Goal: Transaction & Acquisition: Download file/media

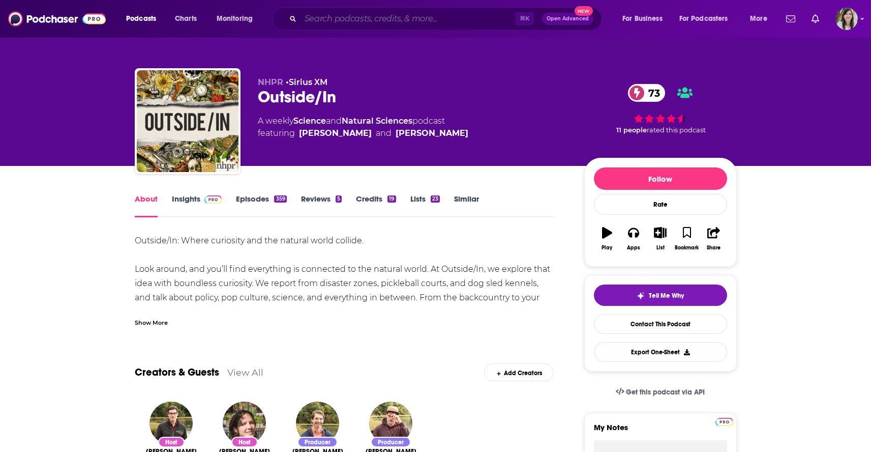
click at [366, 22] on input "Search podcasts, credits, & more..." at bounding box center [408, 19] width 215 height 16
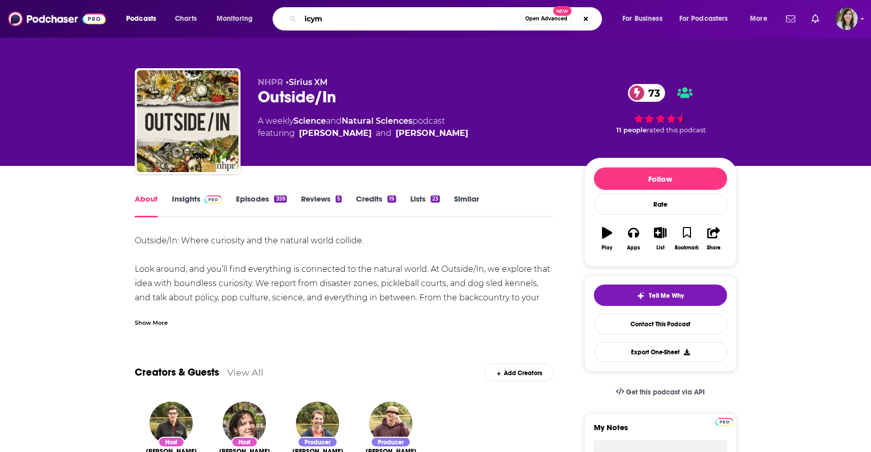
type input "icymi"
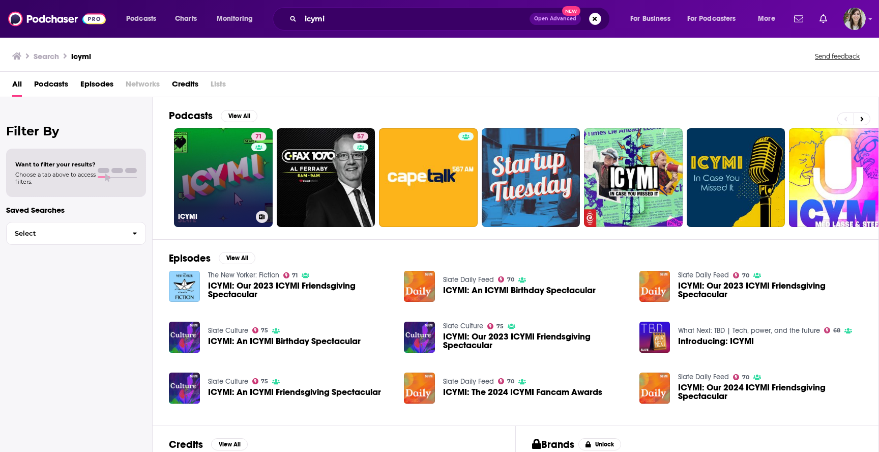
click at [249, 142] on link "71 ICYMI" at bounding box center [223, 177] width 99 height 99
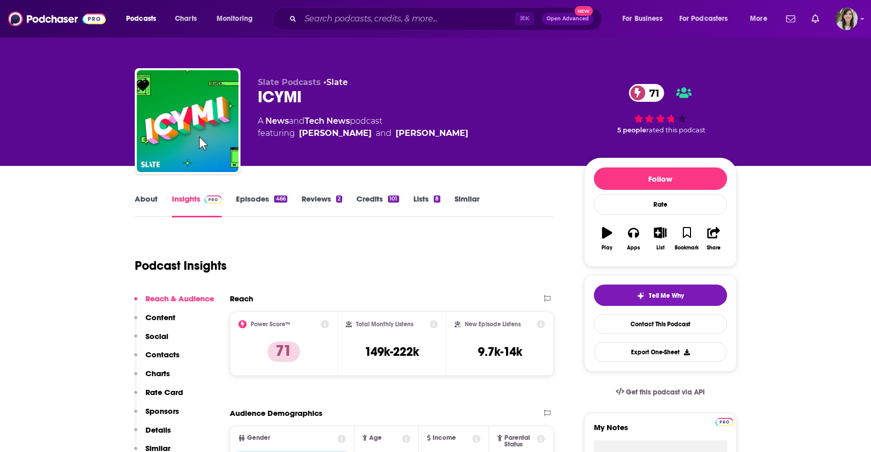
click at [259, 198] on link "Episodes 466" at bounding box center [261, 205] width 51 height 23
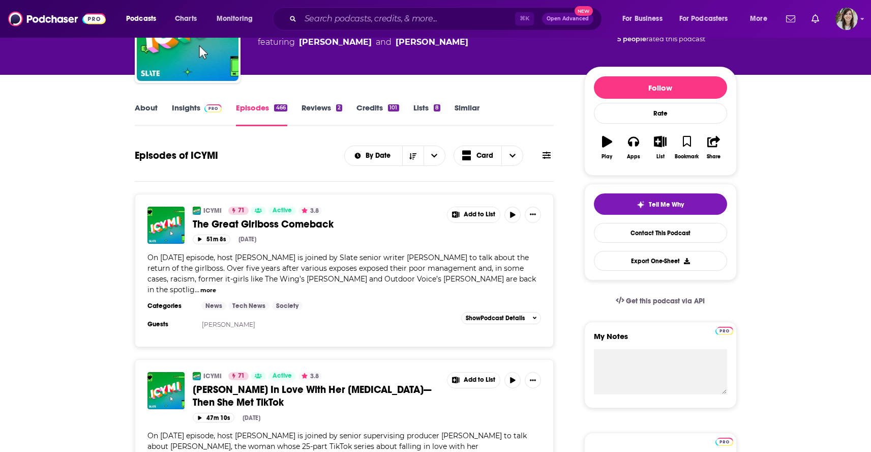
scroll to position [94, 0]
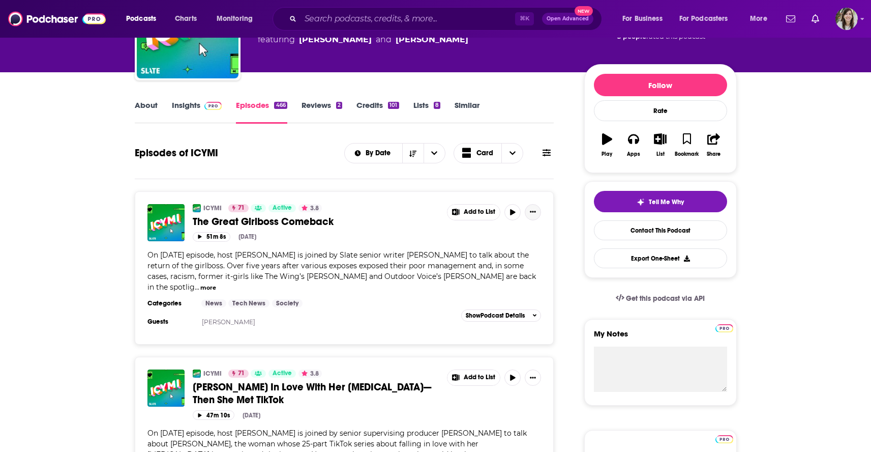
click at [528, 214] on button "Show More Button" at bounding box center [533, 212] width 16 height 16
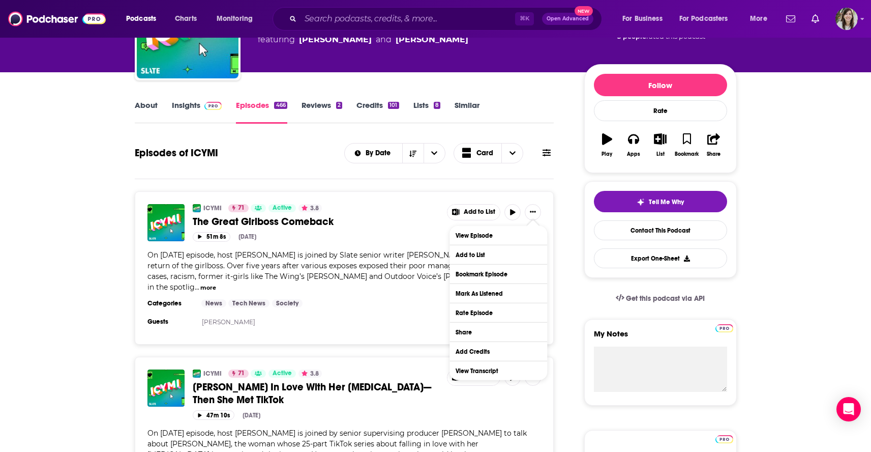
click at [305, 224] on span "The Great Girlboss Comeback" at bounding box center [263, 221] width 141 height 13
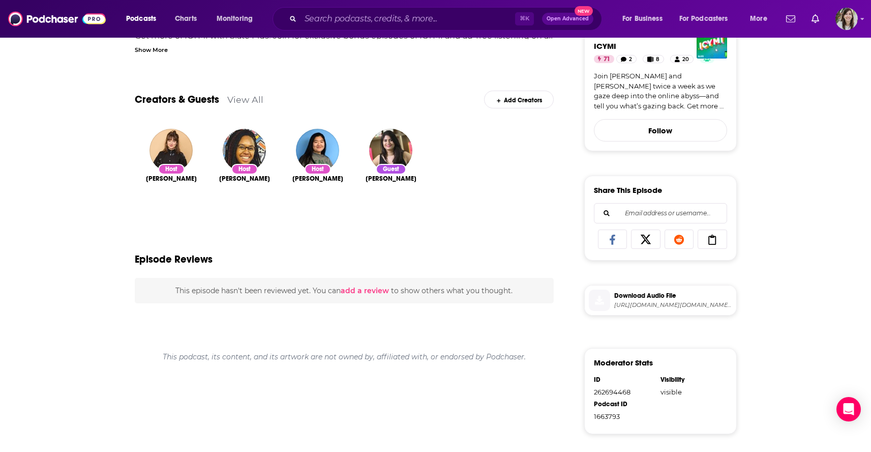
scroll to position [289, 0]
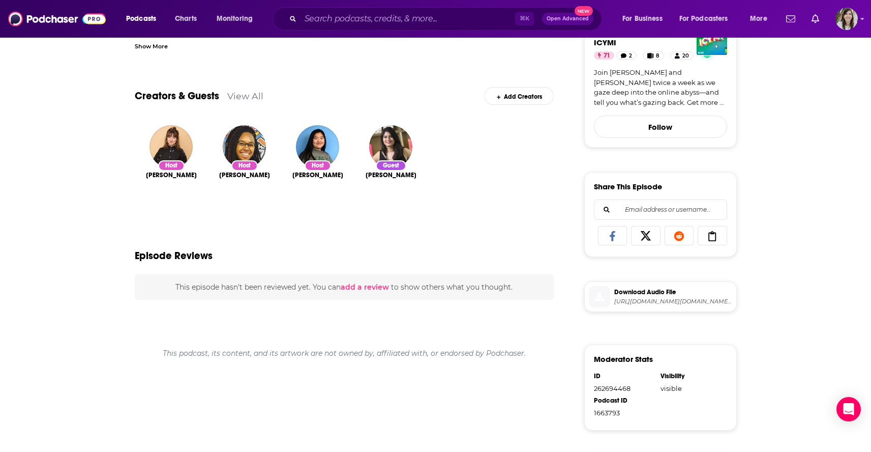
click at [628, 297] on span "Download Audio File" at bounding box center [673, 291] width 118 height 9
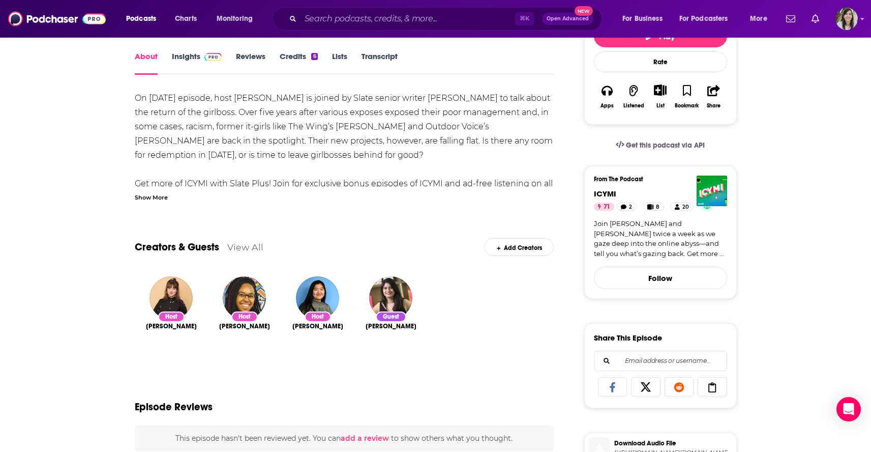
scroll to position [37, 0]
